Goal: Task Accomplishment & Management: Use online tool/utility

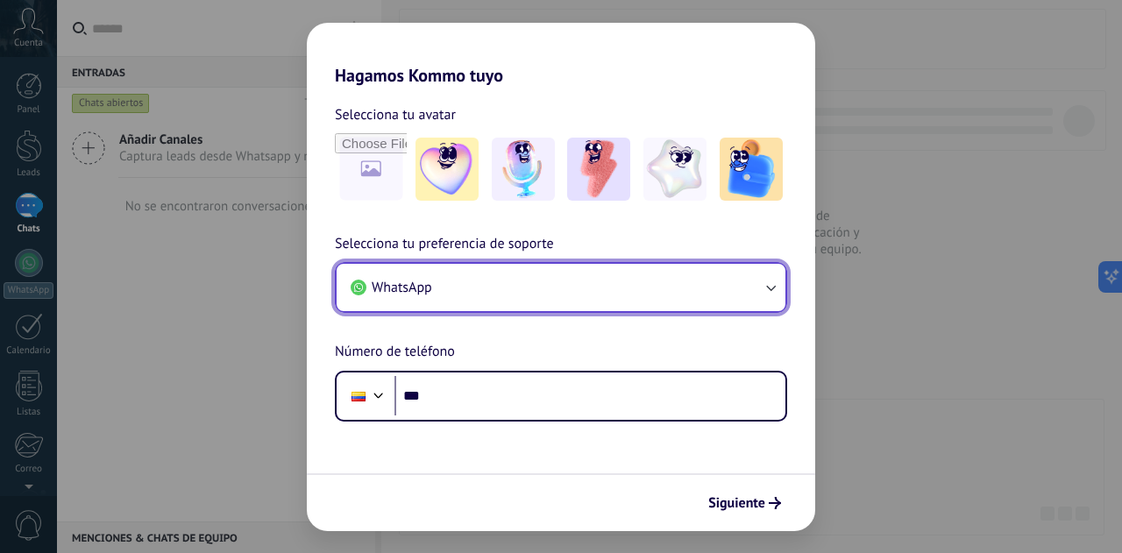
click at [675, 291] on button "WhatsApp" at bounding box center [561, 287] width 449 height 47
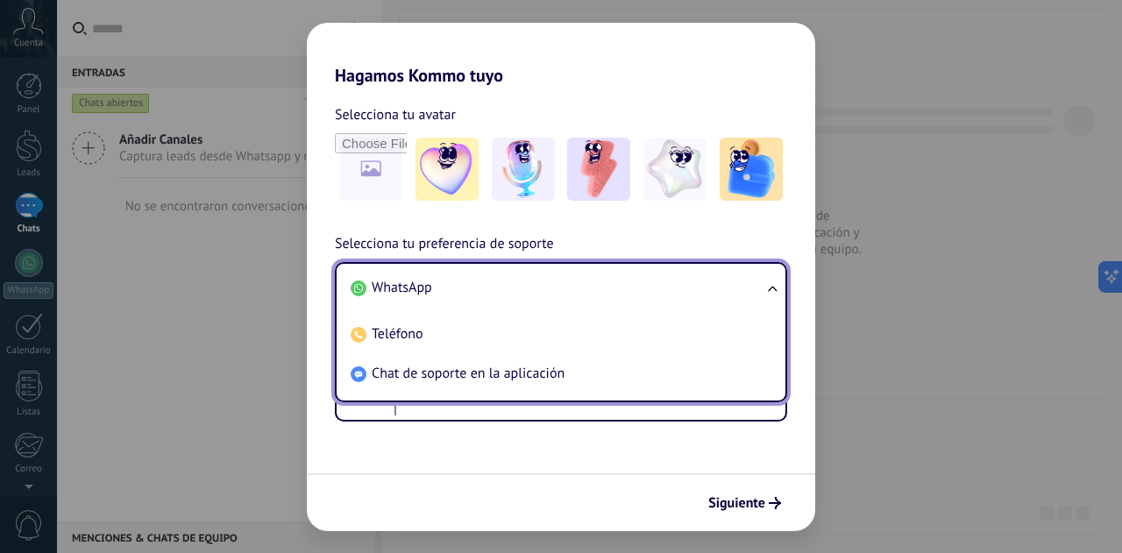
click at [641, 291] on li "WhatsApp" at bounding box center [558, 287] width 428 height 39
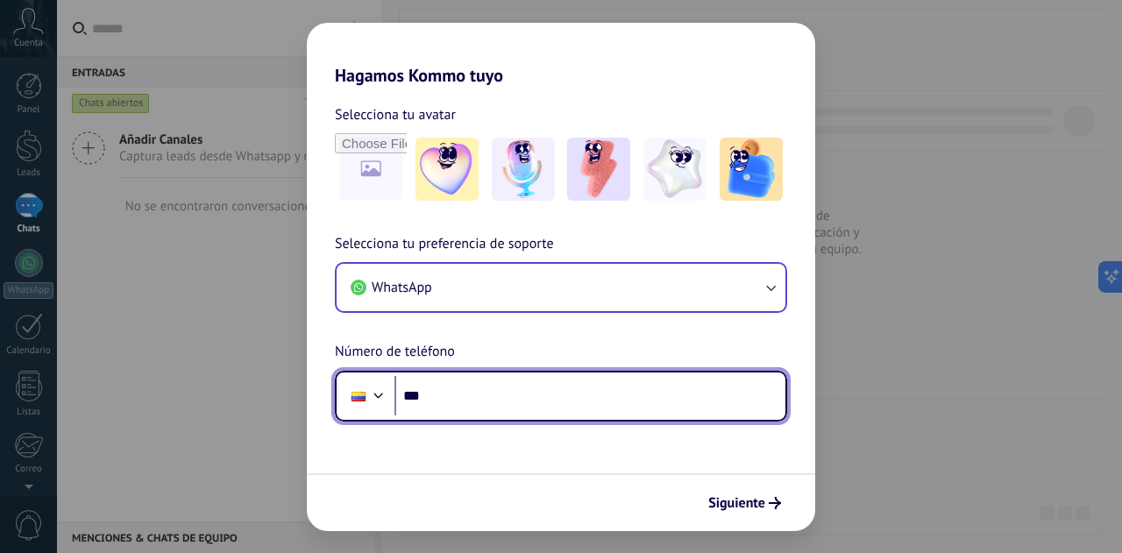
click at [622, 409] on input "***" at bounding box center [590, 396] width 391 height 40
type input "**********"
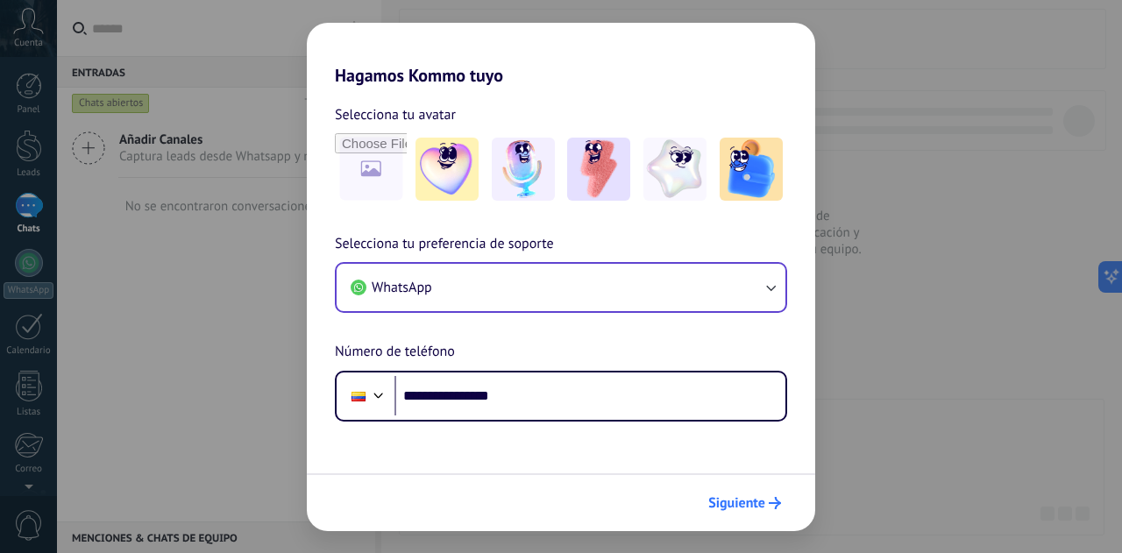
click at [763, 502] on span "Siguiente" at bounding box center [736, 503] width 57 height 12
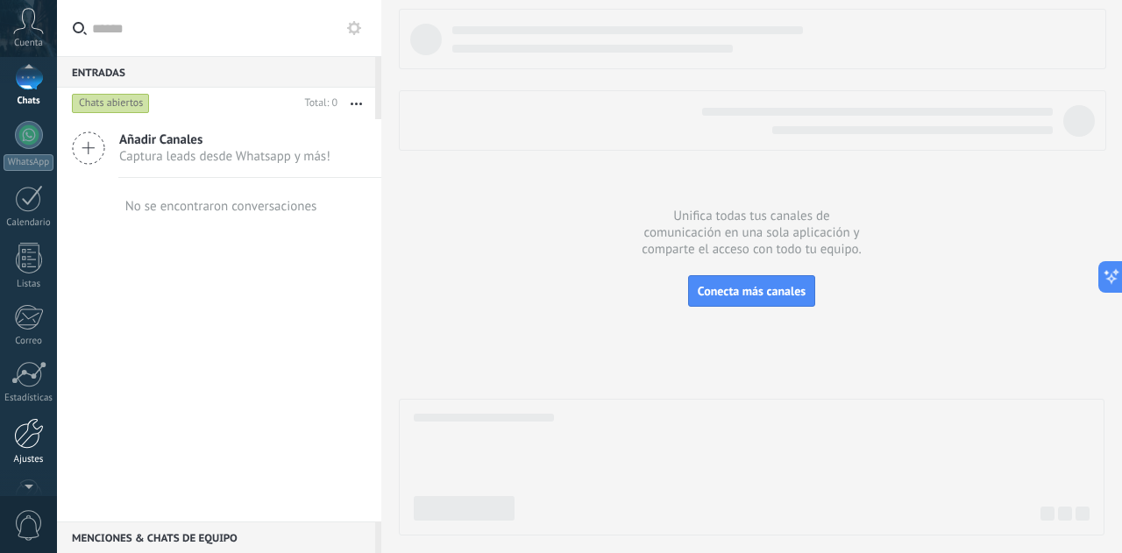
click at [30, 449] on link "Ajustes" at bounding box center [28, 441] width 57 height 47
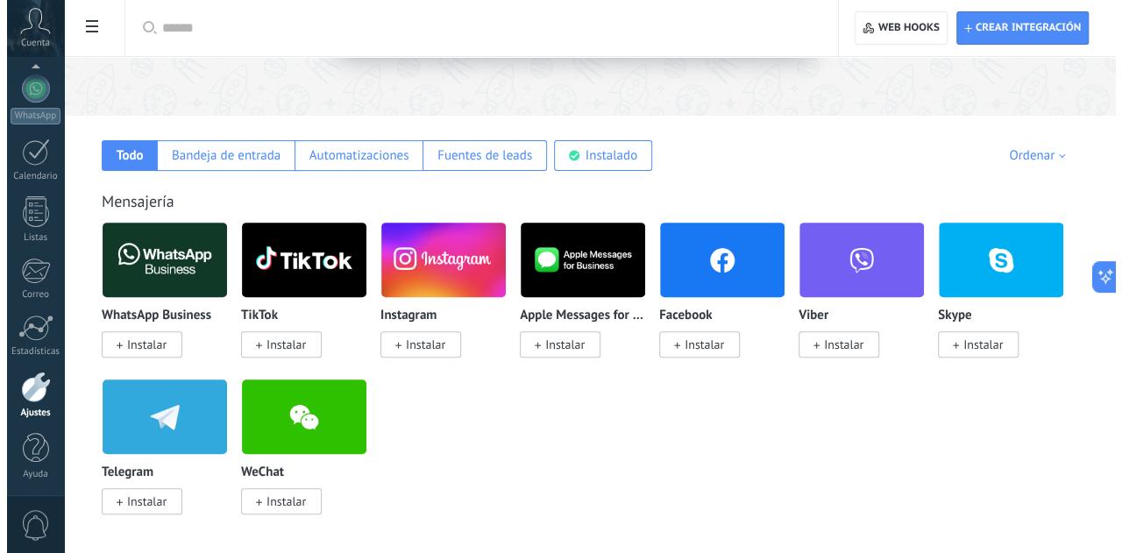
scroll to position [237, 0]
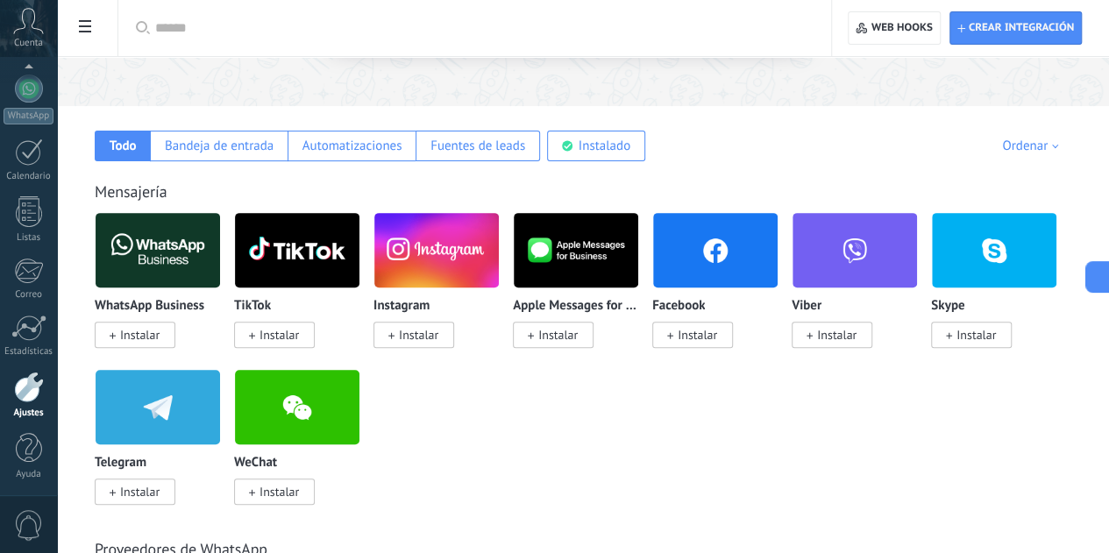
click at [160, 336] on span "Instalar" at bounding box center [139, 335] width 39 height 16
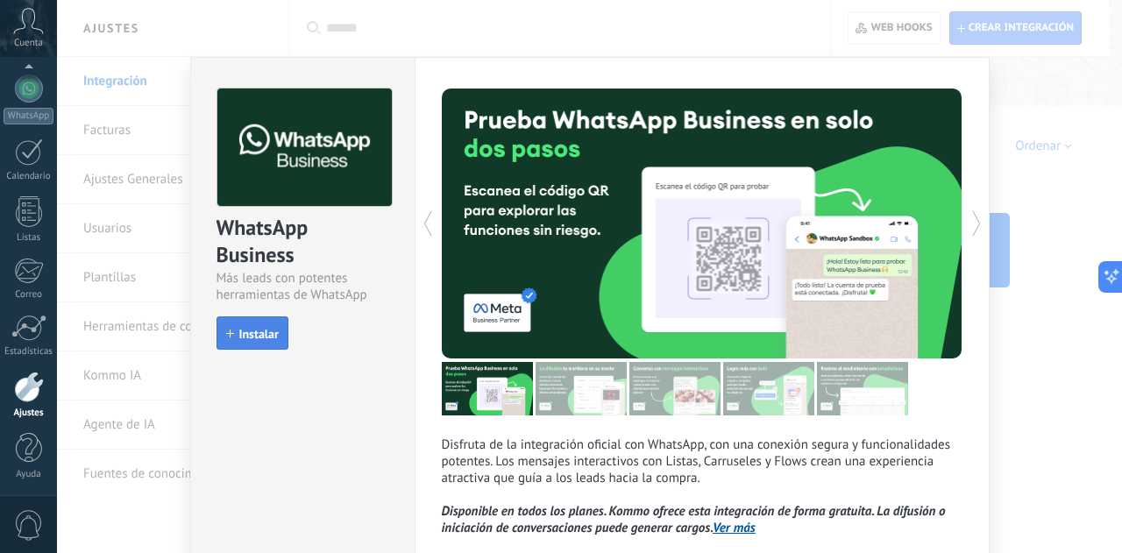
click at [261, 339] on span "Instalar" at bounding box center [258, 334] width 39 height 12
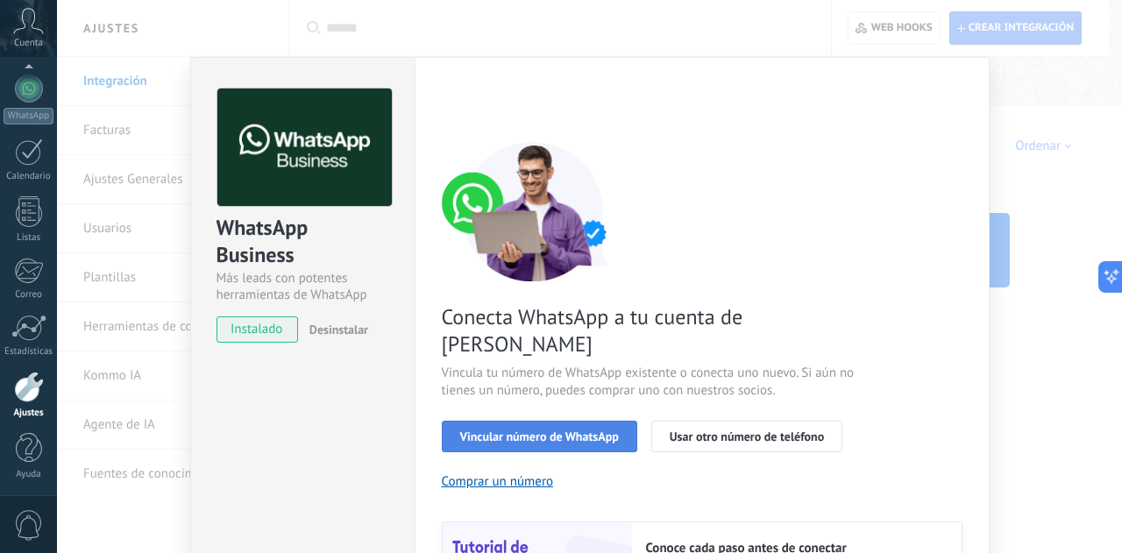
click at [569, 430] on span "Vincular número de WhatsApp" at bounding box center [539, 436] width 159 height 12
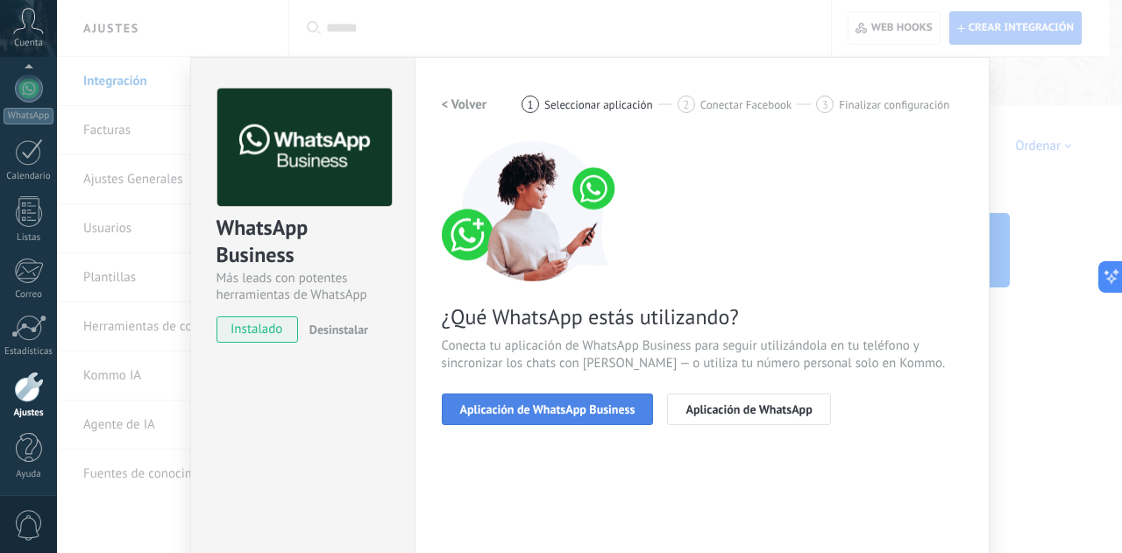
click at [569, 405] on span "Aplicación de WhatsApp Business" at bounding box center [547, 409] width 175 height 12
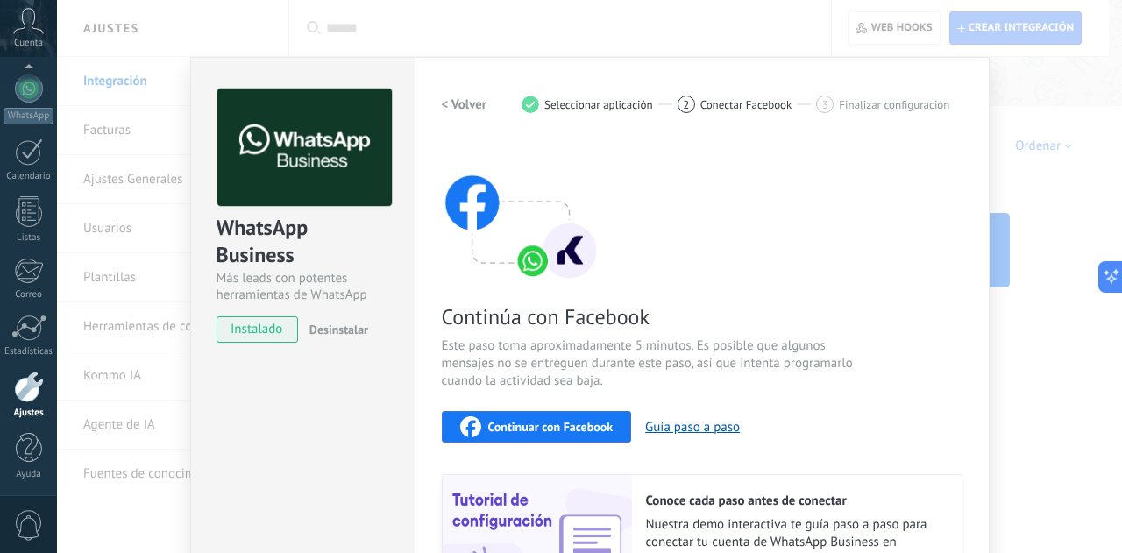
click at [565, 430] on span "Continuar con Facebook" at bounding box center [550, 427] width 125 height 12
click at [496, 430] on span "Continuar con Facebook" at bounding box center [550, 427] width 125 height 12
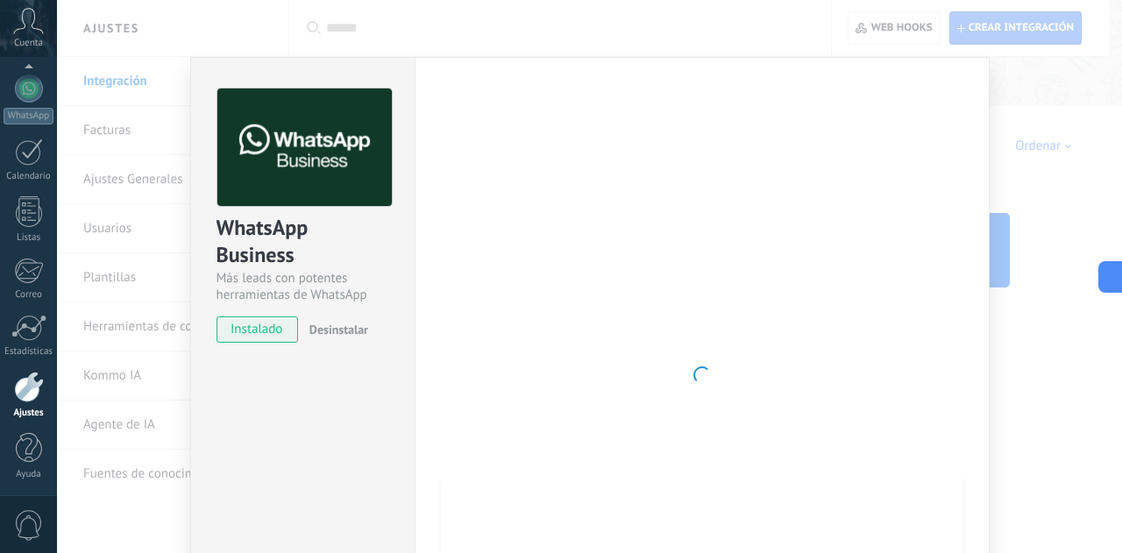
click at [946, 288] on div at bounding box center [702, 375] width 521 height 573
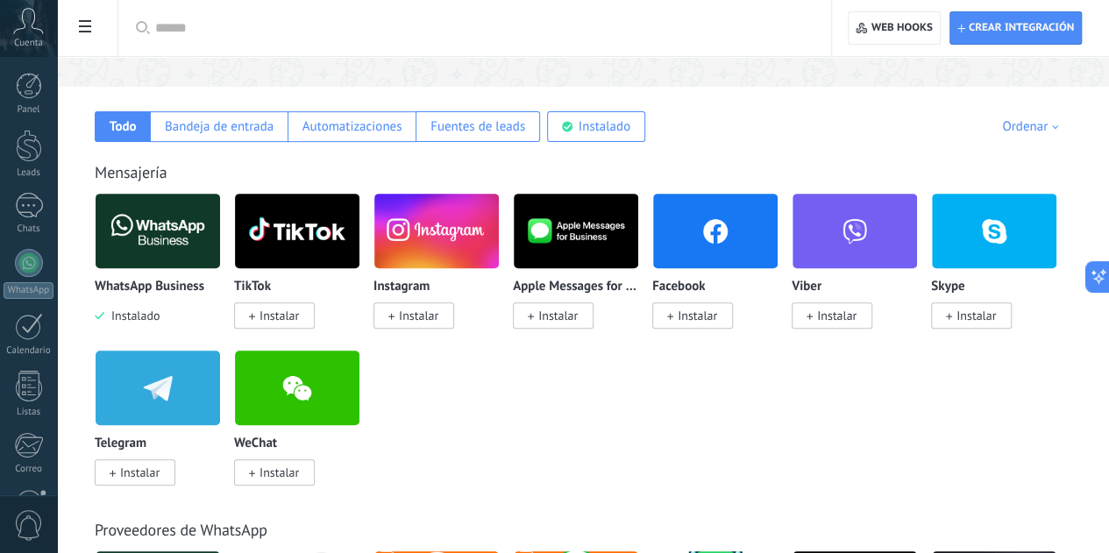
scroll to position [275, 0]
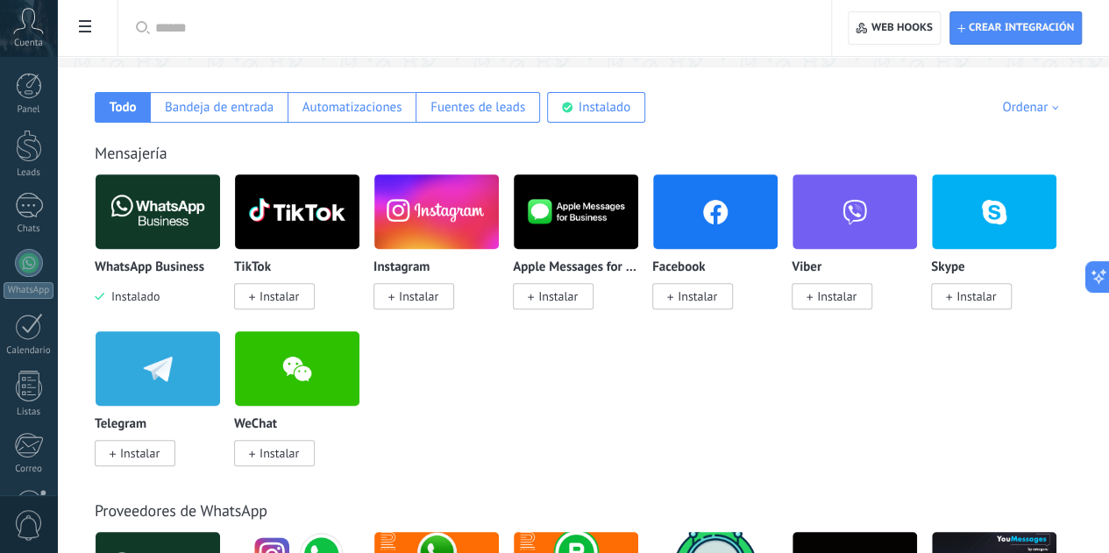
click at [220, 222] on img at bounding box center [158, 211] width 124 height 85
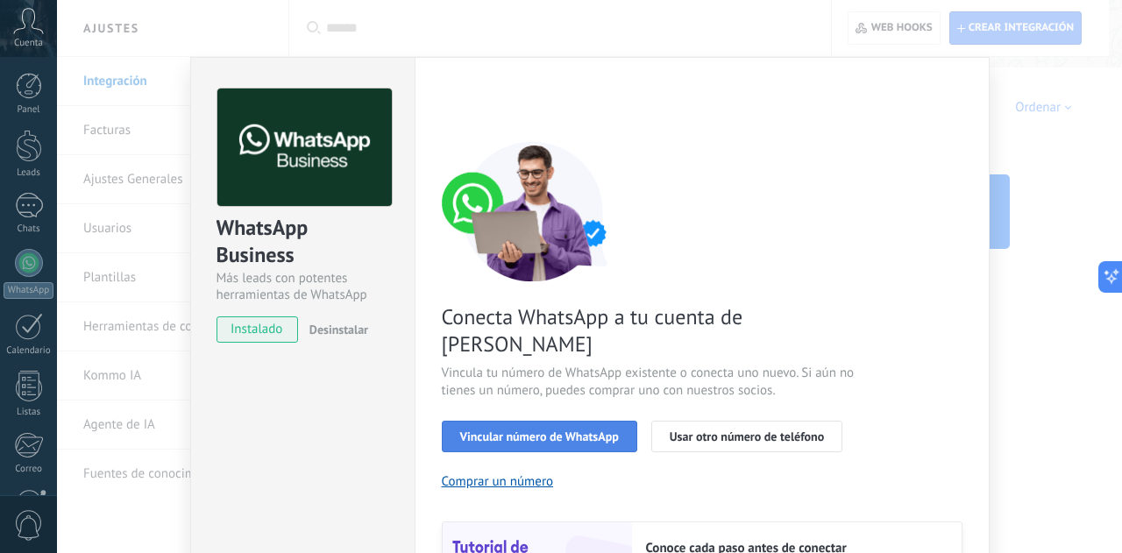
click at [553, 430] on span "Vincular número de WhatsApp" at bounding box center [539, 436] width 159 height 12
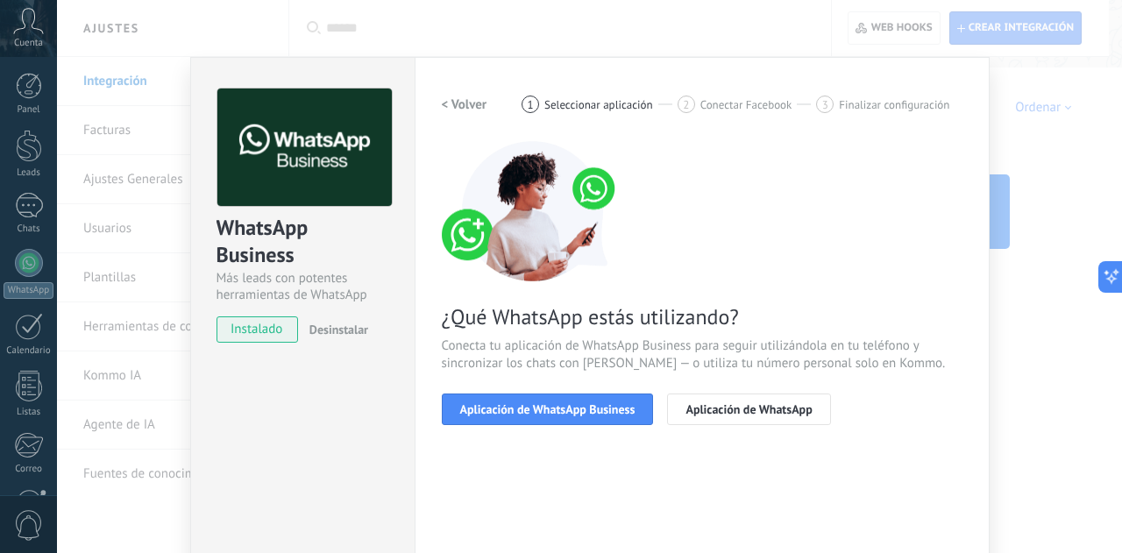
click at [553, 410] on span "Aplicación de WhatsApp Business" at bounding box center [547, 409] width 175 height 12
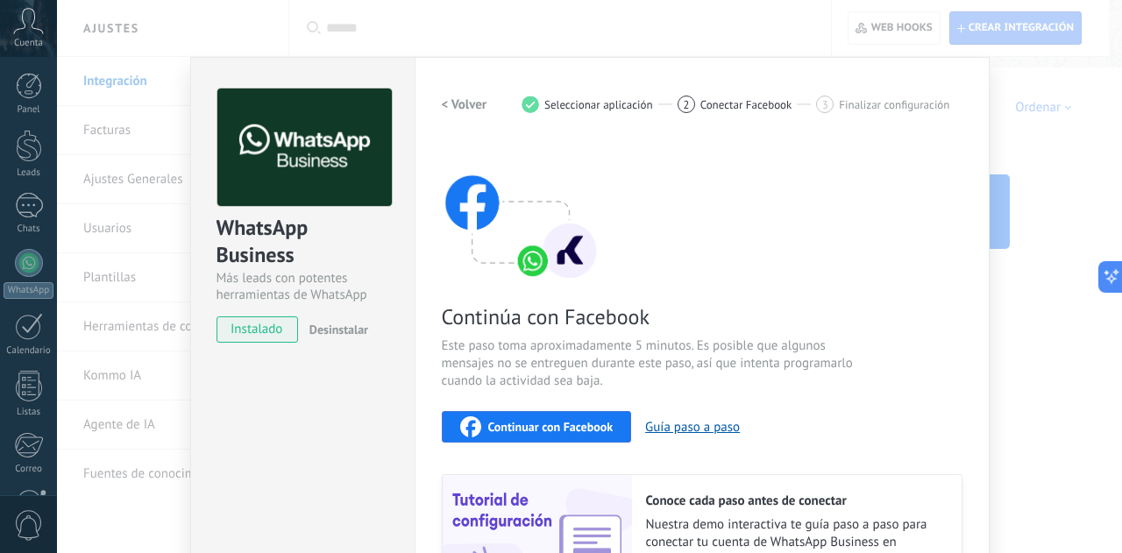
click at [552, 421] on span "Continuar con Facebook" at bounding box center [550, 427] width 125 height 12
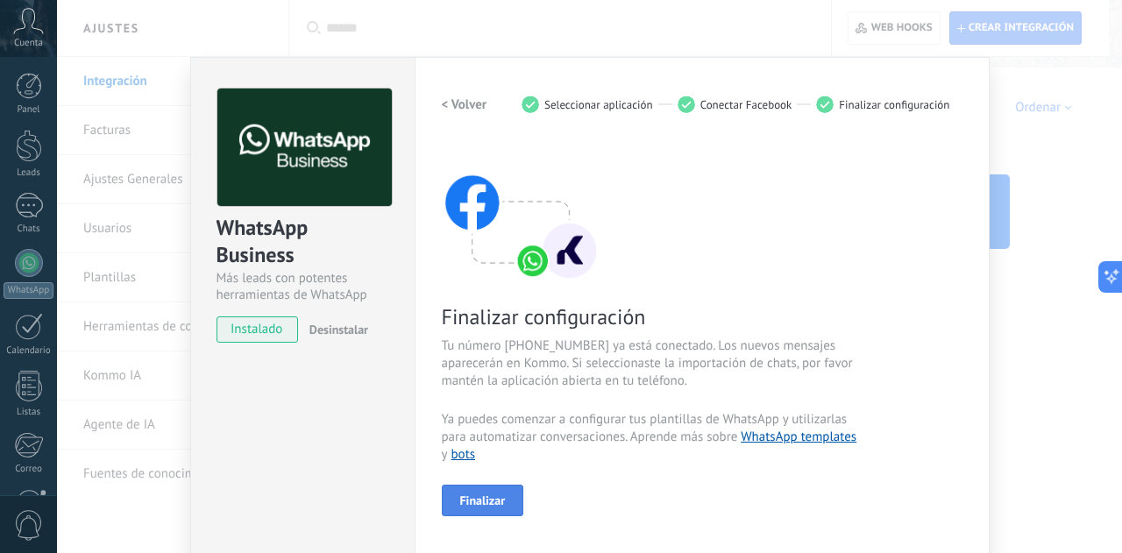
click at [491, 509] on button "Finalizar" at bounding box center [483, 501] width 82 height 32
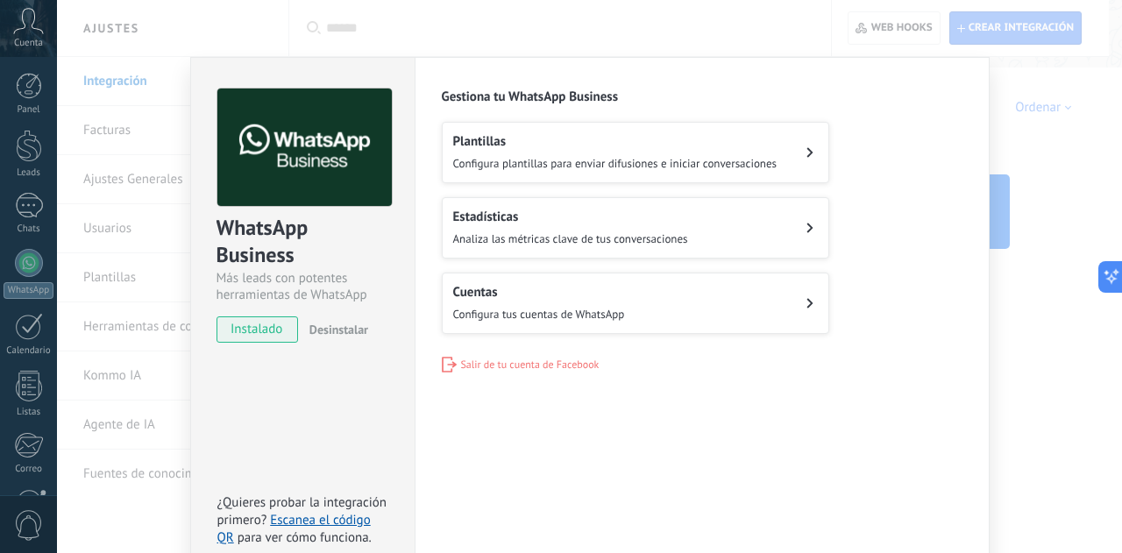
click at [663, 295] on button "Cuentas Configura tus cuentas de WhatsApp" at bounding box center [636, 303] width 388 height 61
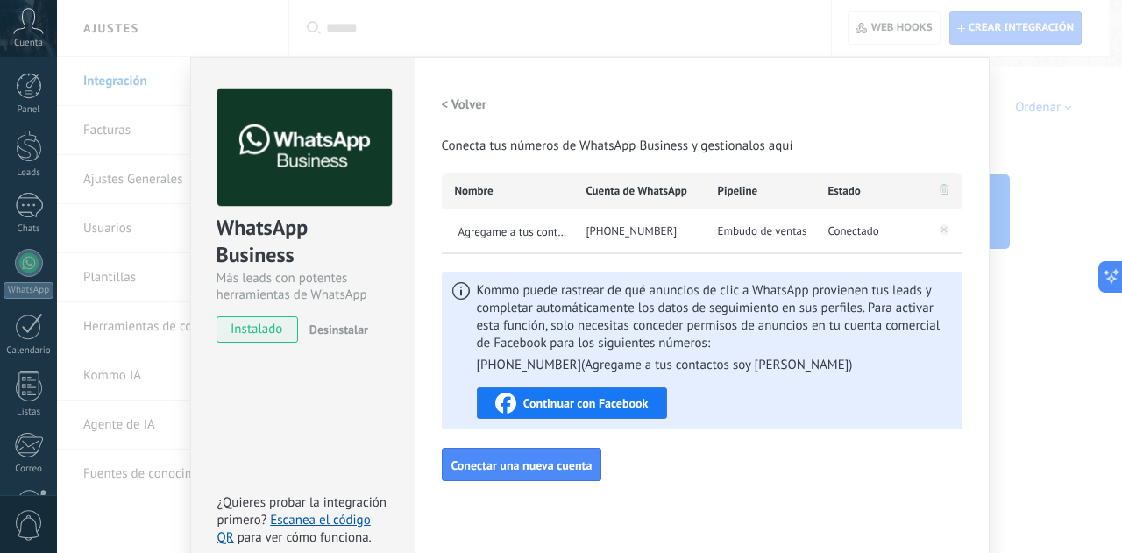
click at [1108, 377] on div "WhatsApp Business Más leads con potentes herramientas de WhatsApp instalado Des…" at bounding box center [589, 276] width 1065 height 553
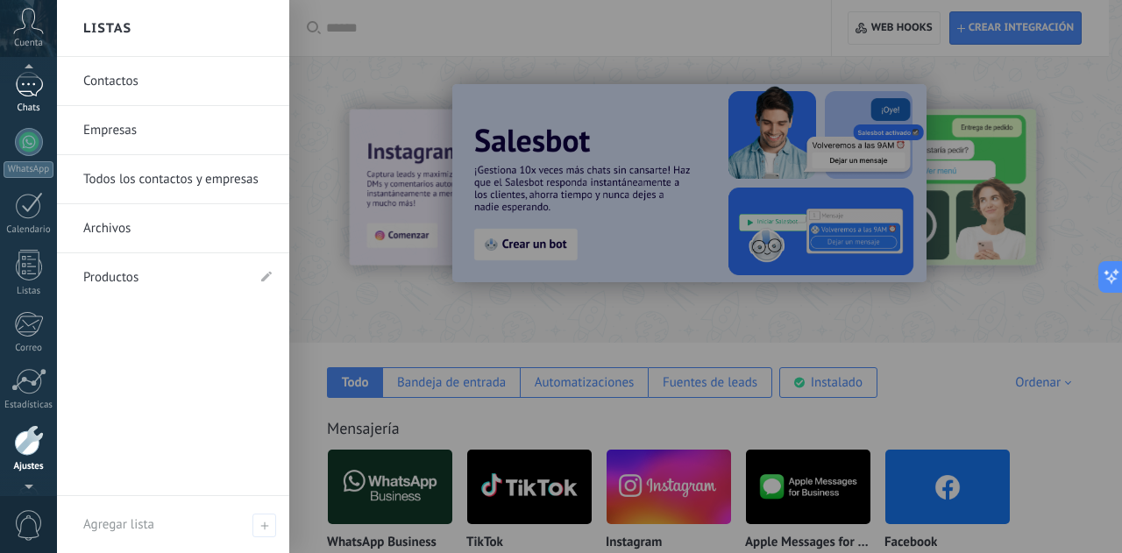
scroll to position [107, 0]
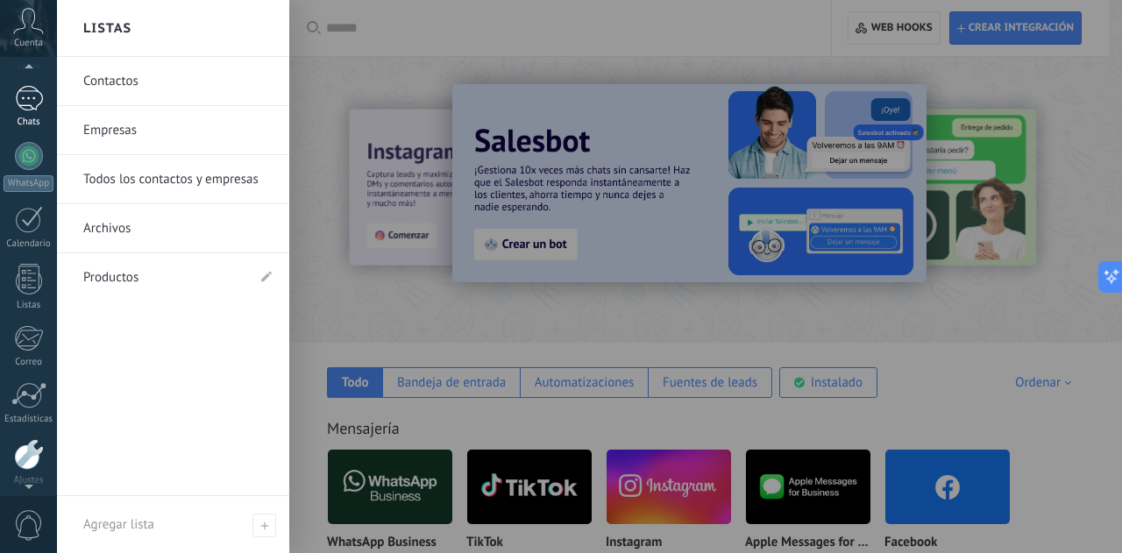
click at [37, 106] on div at bounding box center [29, 98] width 28 height 25
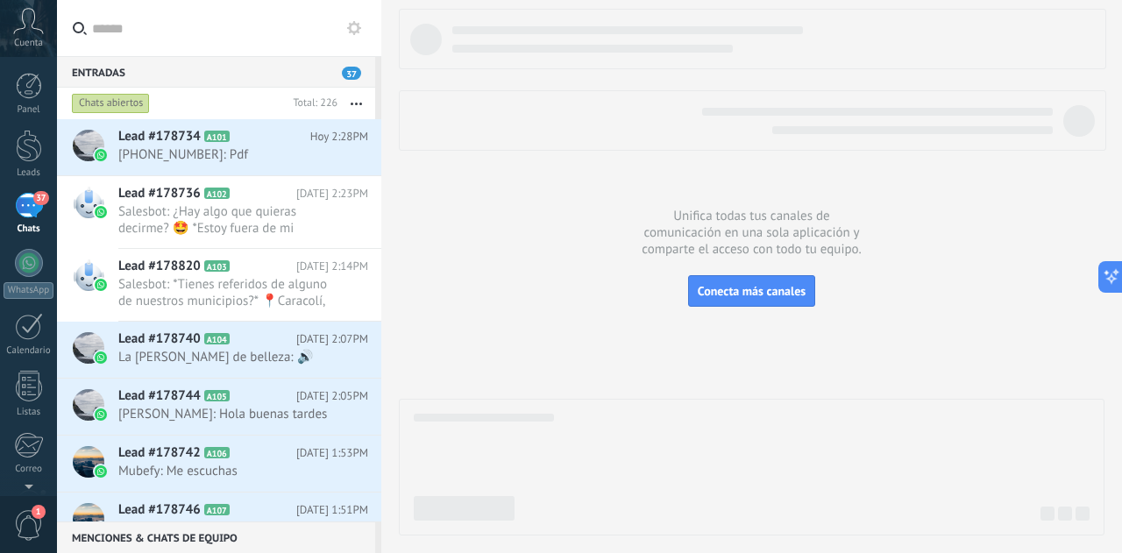
click at [17, 525] on span "1" at bounding box center [29, 525] width 30 height 31
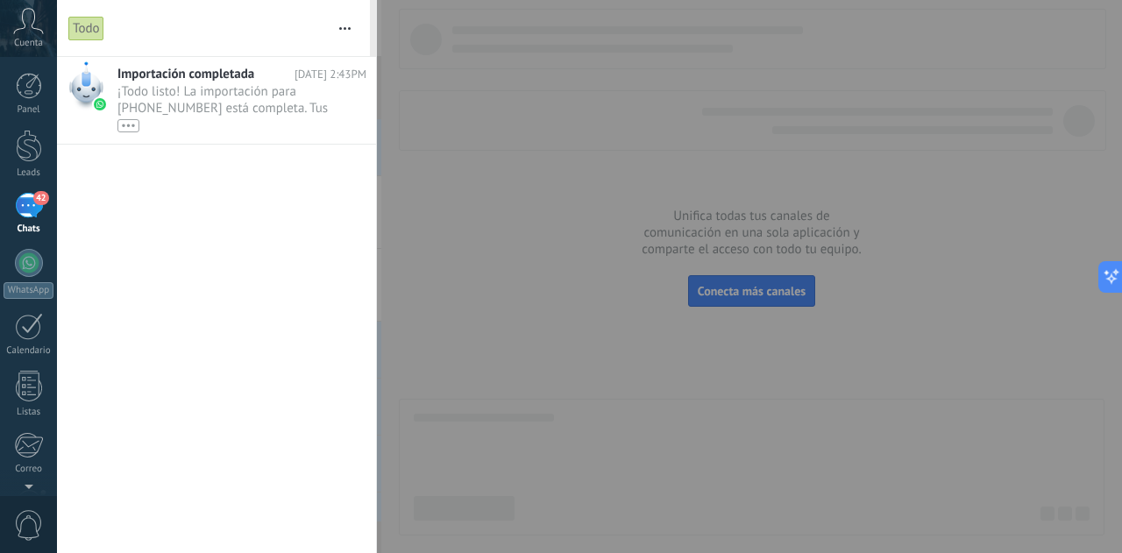
click at [490, 253] on div at bounding box center [561, 276] width 1122 height 553
